Goal: Book appointment/travel/reservation

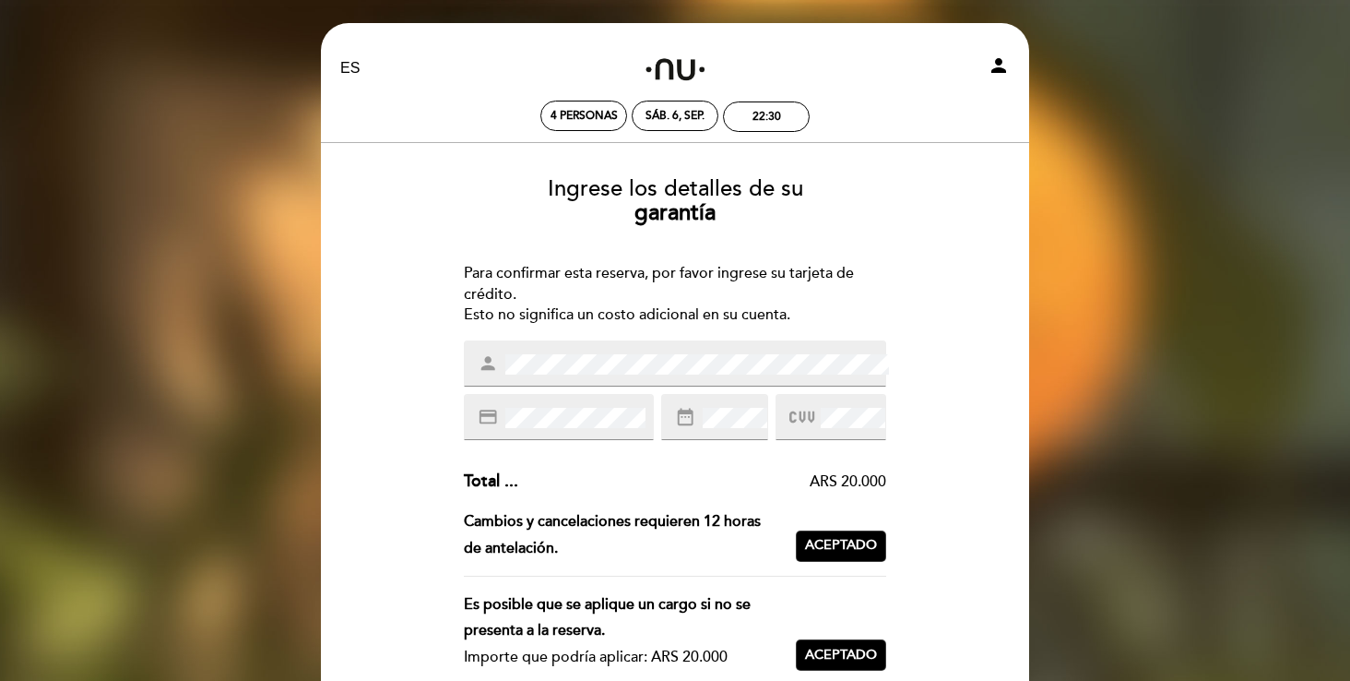
select select "es"
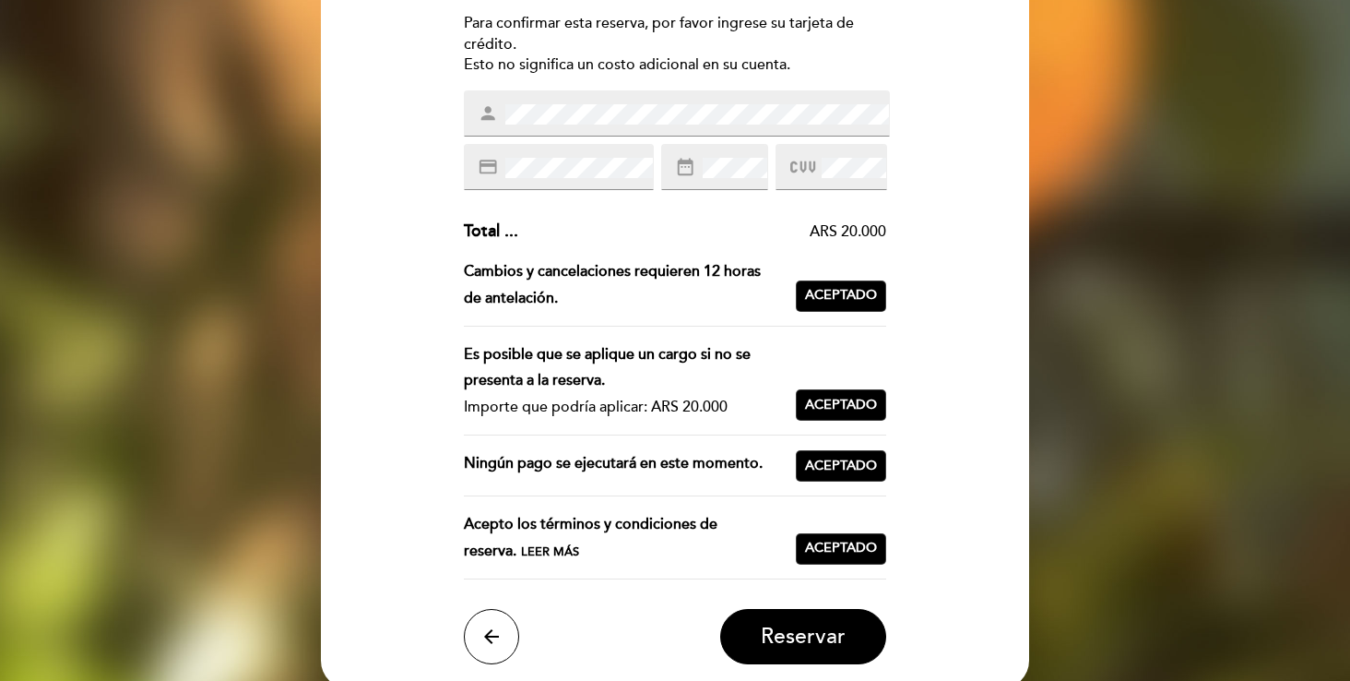
scroll to position [312, 0]
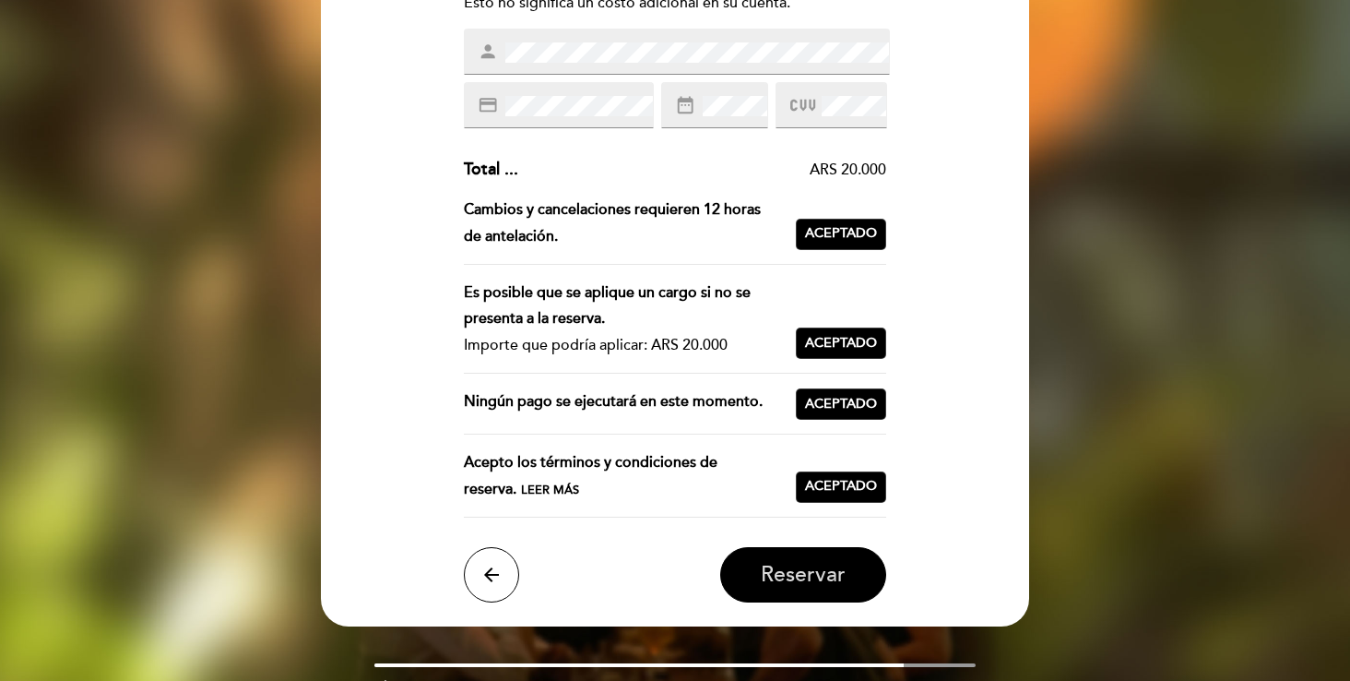
click at [817, 578] on span "Reservar" at bounding box center [803, 575] width 85 height 26
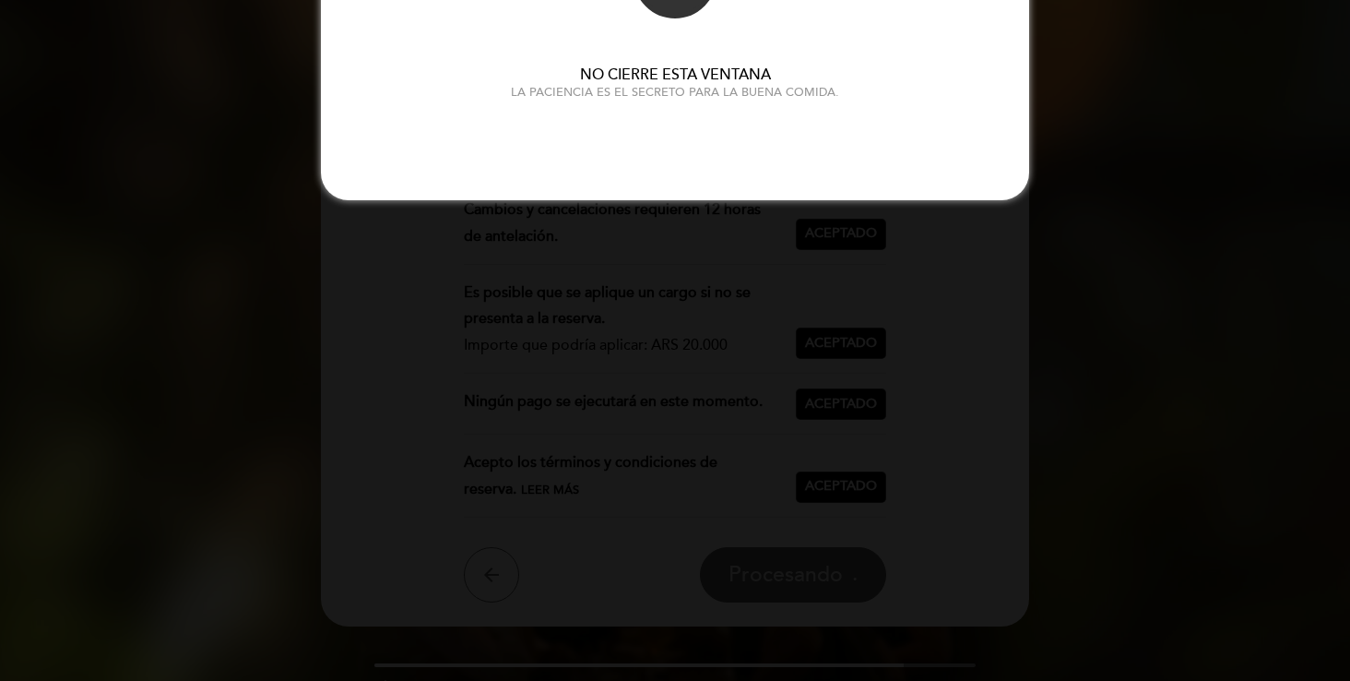
scroll to position [0, 0]
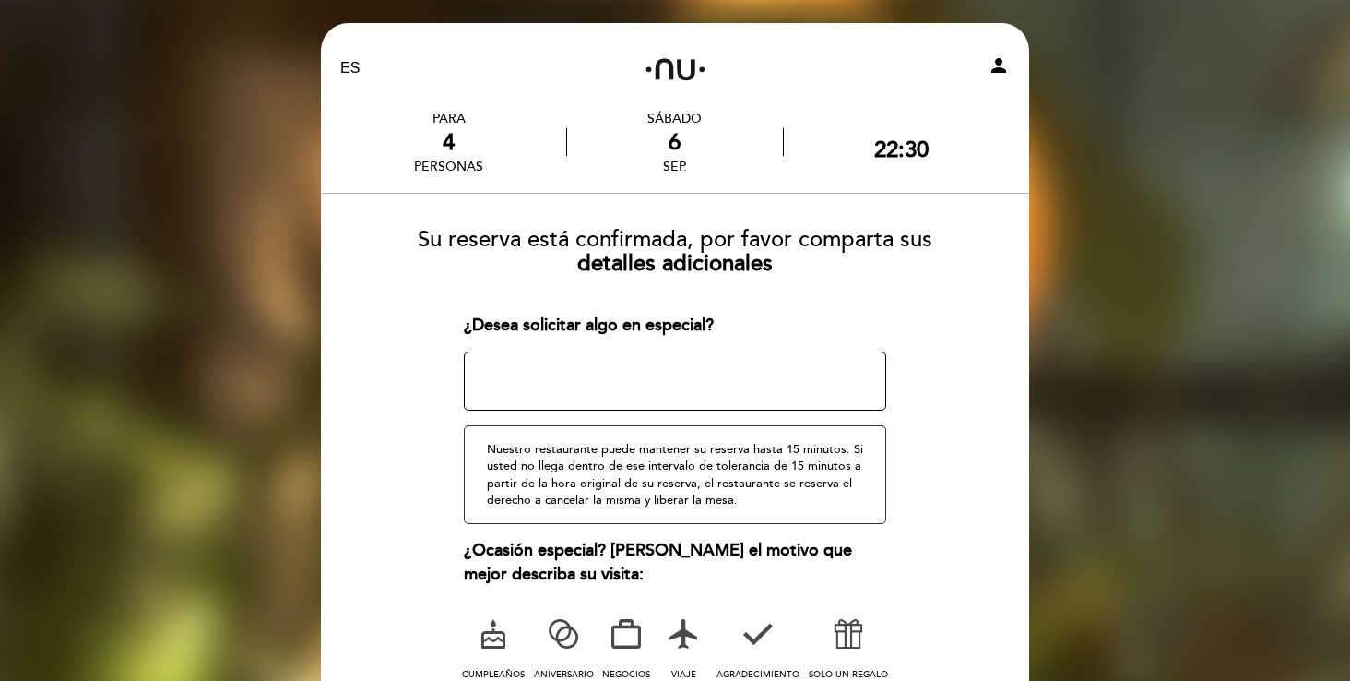
click at [533, 378] on textarea at bounding box center [675, 380] width 423 height 59
type textarea "M"
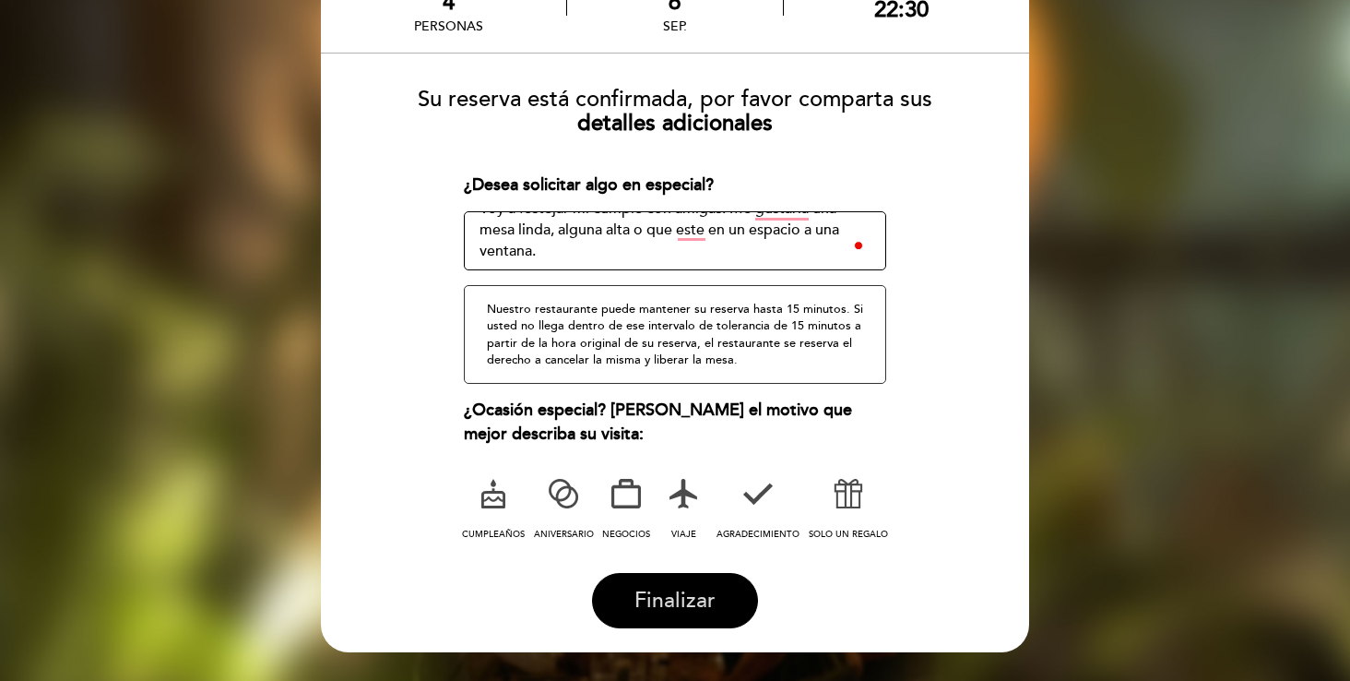
type textarea "Voy a festejar mi cumple con amigas. Me gustaria una mesa linda, alguna alta o …"
click at [682, 612] on button "Finalizar" at bounding box center [675, 600] width 166 height 55
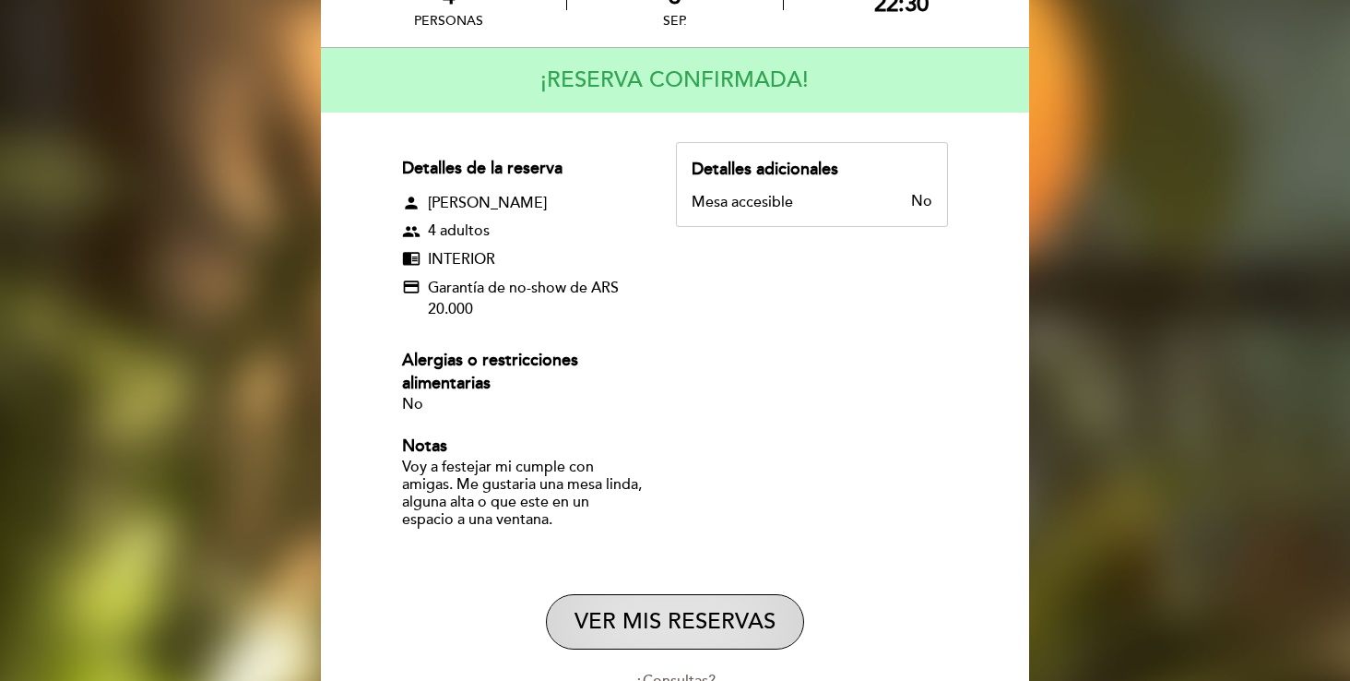
scroll to position [292, 0]
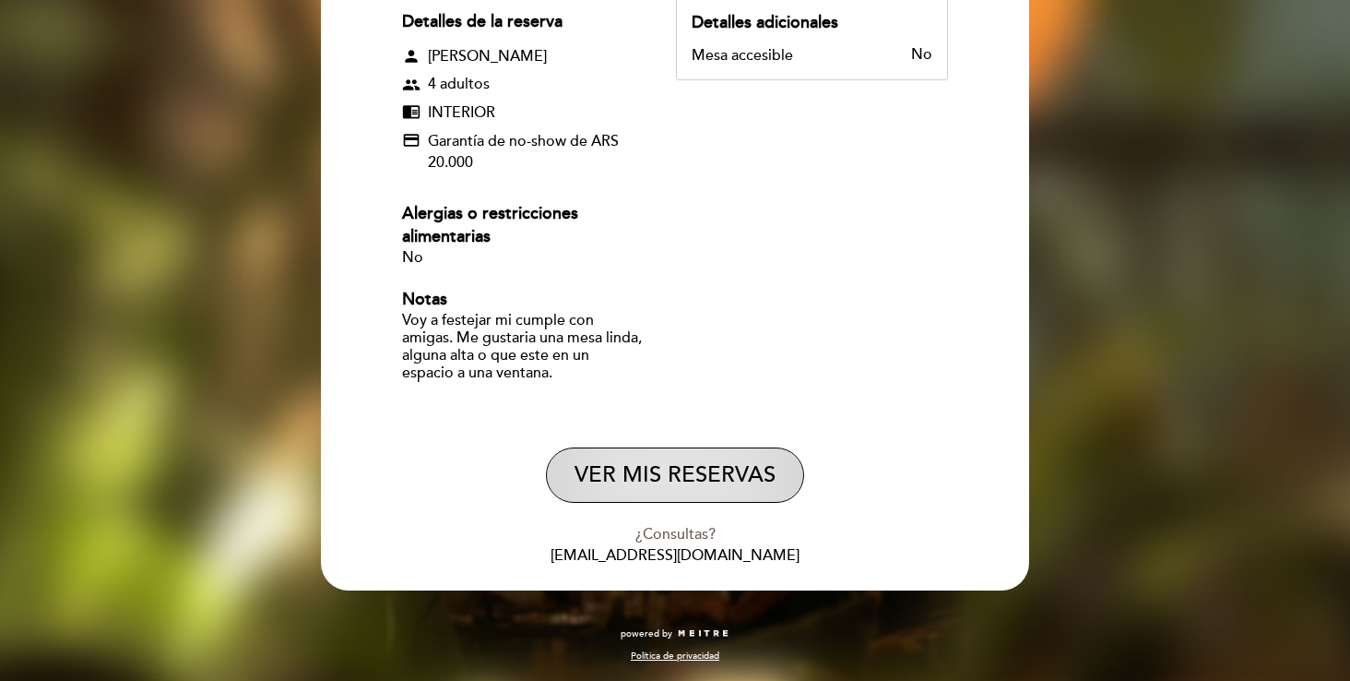
click at [699, 467] on button "VER MIS RESERVAS" at bounding box center [675, 474] width 258 height 55
select select "es"
